Goal: Task Accomplishment & Management: Manage account settings

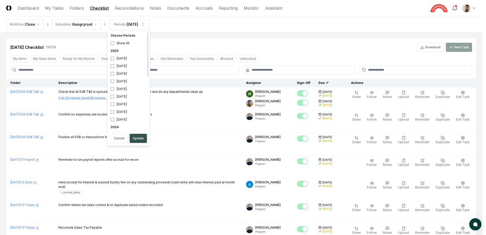
click at [136, 136] on button "Update" at bounding box center [138, 138] width 17 height 9
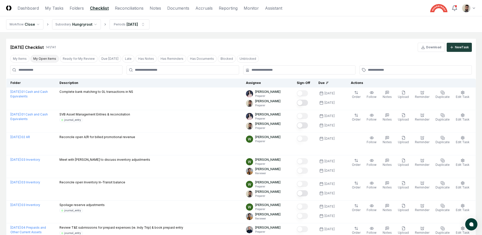
click at [46, 60] on button "My Open Items" at bounding box center [45, 59] width 28 height 8
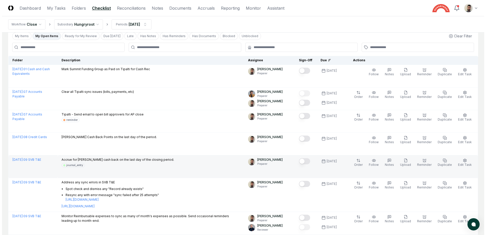
scroll to position [51, 0]
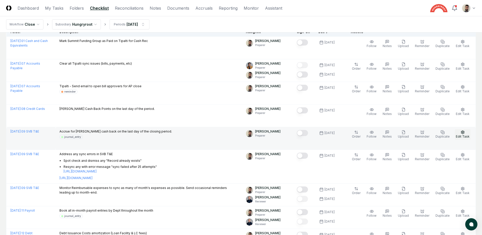
click at [467, 137] on span "Edit Task" at bounding box center [463, 136] width 14 height 4
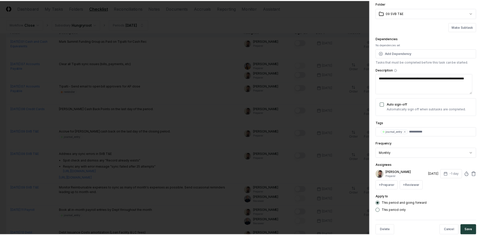
scroll to position [30, 0]
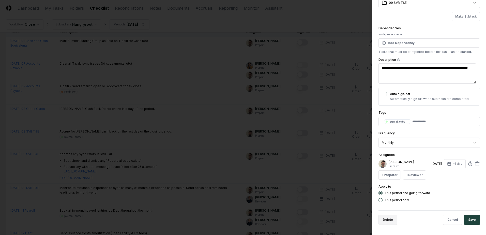
click at [390, 223] on button "Delete" at bounding box center [388, 220] width 19 height 10
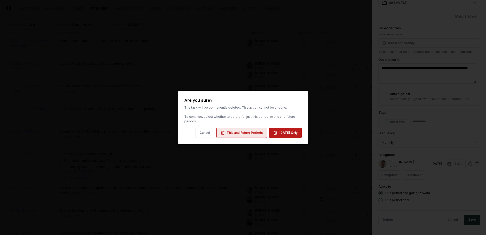
click at [235, 135] on button "This and Future Periods" at bounding box center [241, 133] width 51 height 10
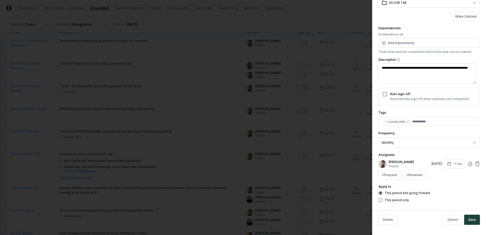
type textarea "*"
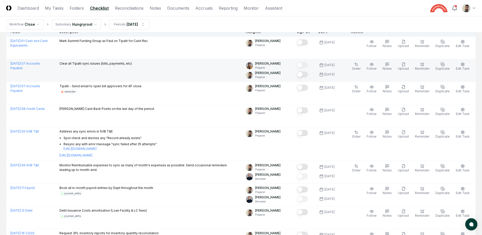
scroll to position [0, 0]
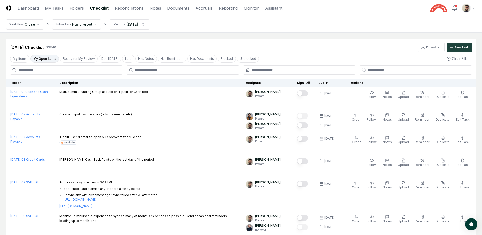
click at [86, 72] on input at bounding box center [66, 69] width 112 height 9
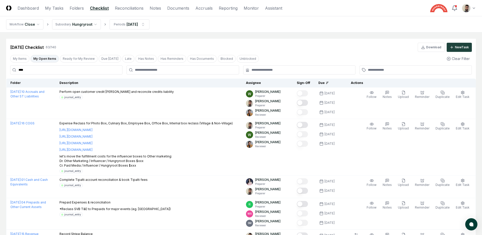
type input "*****"
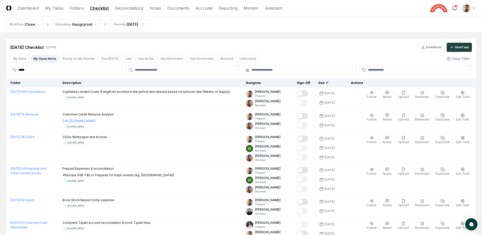
drag, startPoint x: 31, startPoint y: 72, endPoint x: 6, endPoint y: 72, distance: 25.2
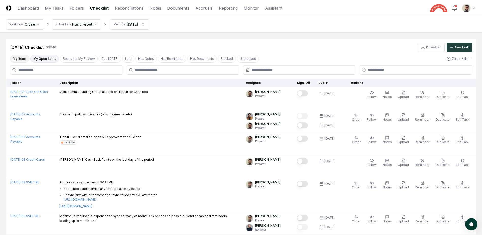
click at [20, 56] on button "My Items" at bounding box center [19, 59] width 19 height 8
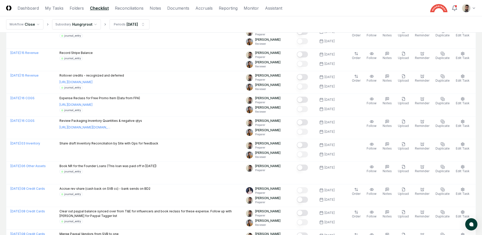
scroll to position [534, 0]
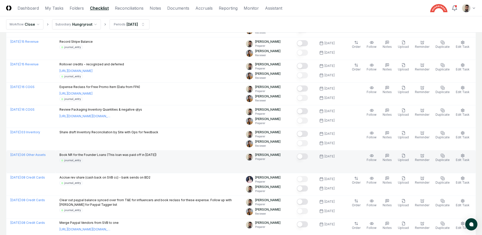
click at [308, 157] on button "Mark complete" at bounding box center [302, 156] width 11 height 6
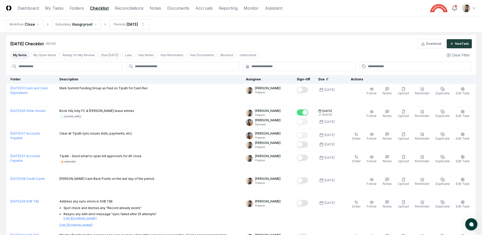
scroll to position [0, 0]
